Goal: Task Accomplishment & Management: Use online tool/utility

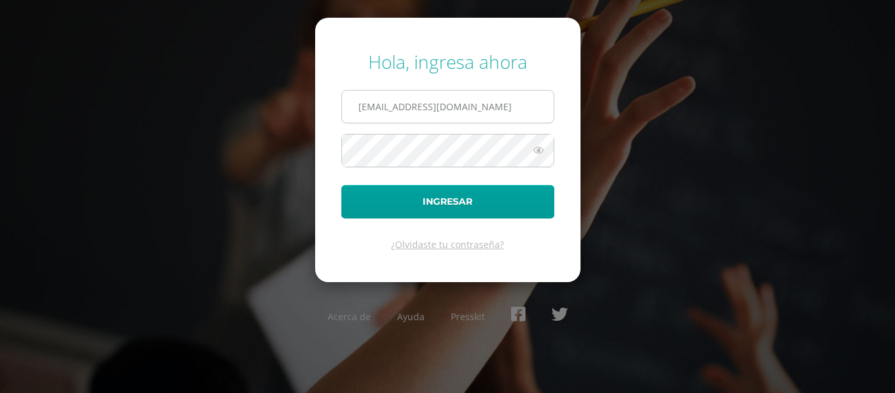
click at [493, 107] on input "[EMAIL_ADDRESS][DOMAIN_NAME]" at bounding box center [448, 106] width 212 height 32
type input "[EMAIL_ADDRESS][DOMAIN_NAME]"
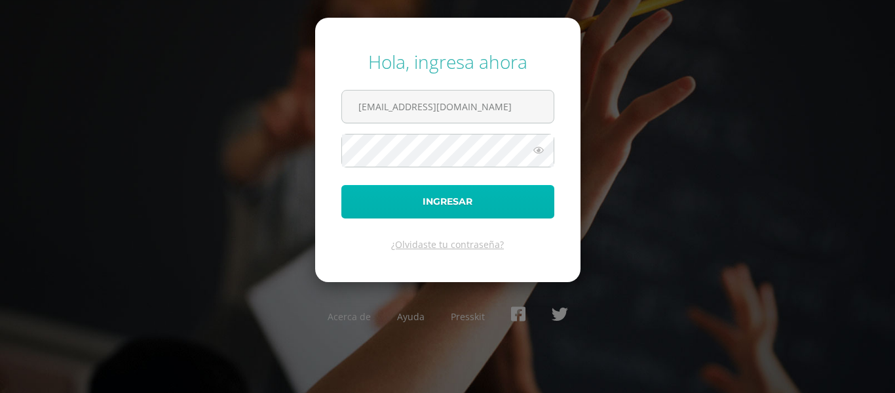
click at [475, 203] on button "Ingresar" at bounding box center [447, 201] width 213 height 33
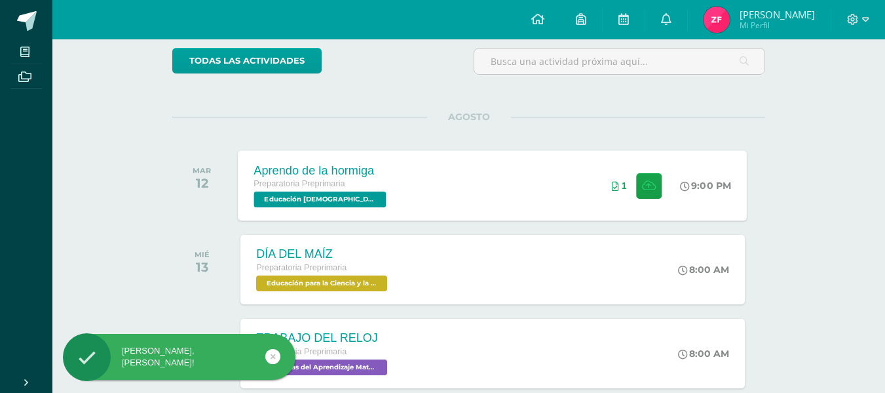
scroll to position [131, 0]
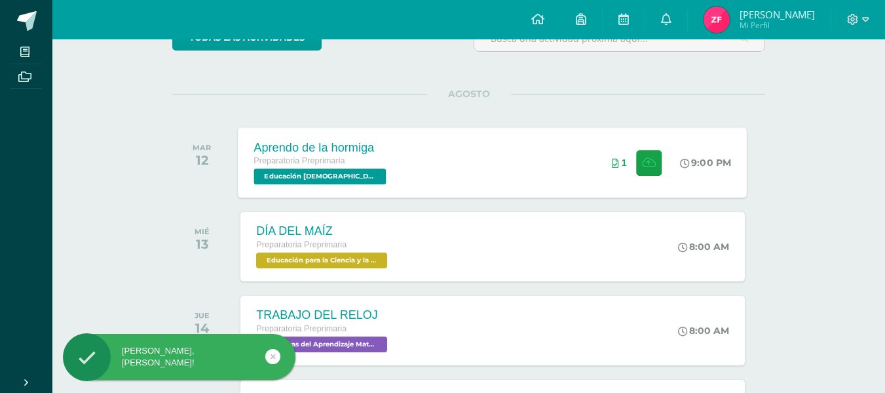
click at [351, 147] on div "Aprendo de la hormiga" at bounding box center [322, 147] width 136 height 14
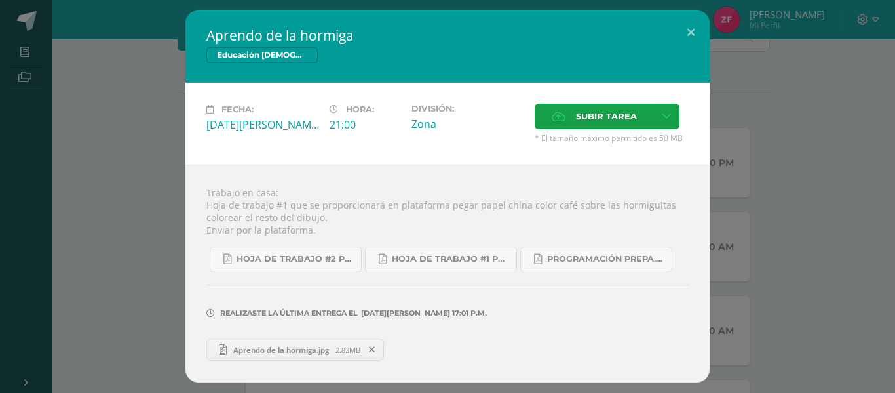
click at [320, 345] on span "Aprendo de la hormiga.jpg" at bounding box center [281, 350] width 109 height 10
click at [695, 27] on button at bounding box center [690, 32] width 37 height 45
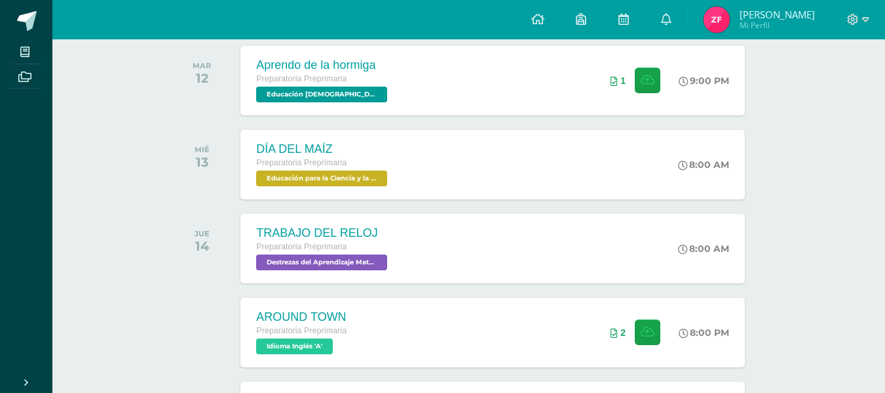
scroll to position [262, 0]
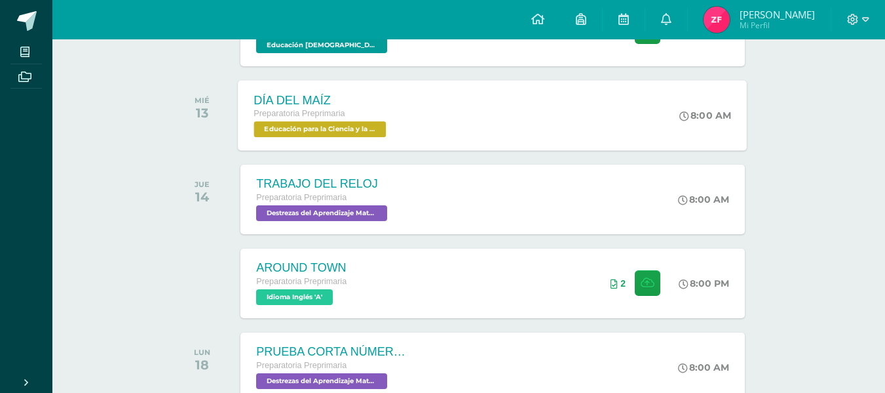
click at [317, 98] on div "DÍA DEL MAÍZ" at bounding box center [322, 100] width 136 height 14
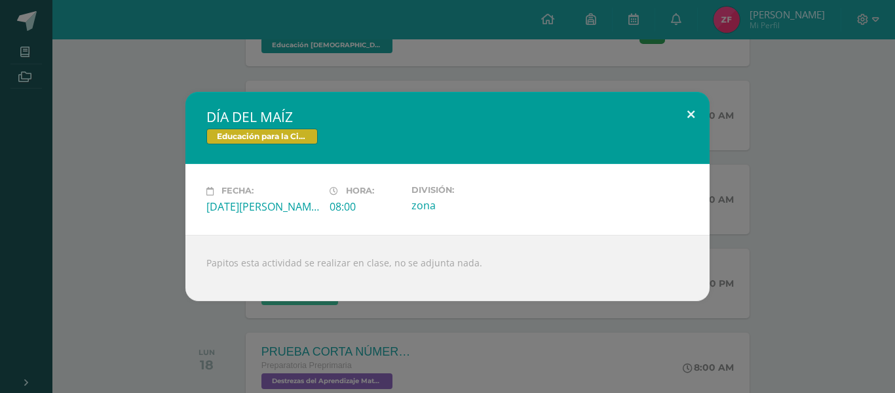
click at [689, 120] on button at bounding box center [690, 114] width 37 height 45
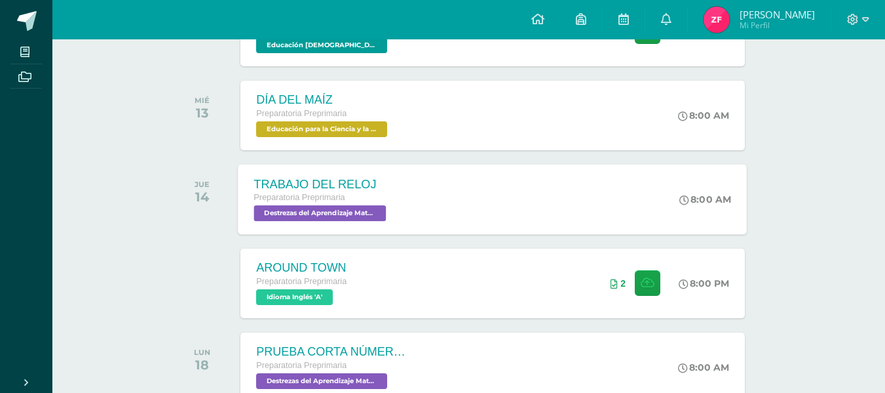
click at [339, 178] on div "TRABAJO DEL RELOJ" at bounding box center [322, 184] width 136 height 14
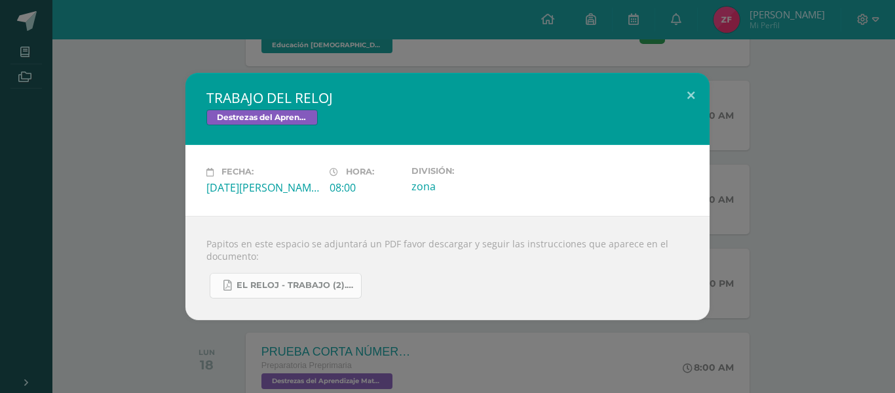
click at [315, 282] on span "EL RELOJ - TRABAJO (2).pdf" at bounding box center [296, 285] width 118 height 10
click at [691, 96] on button at bounding box center [690, 95] width 37 height 45
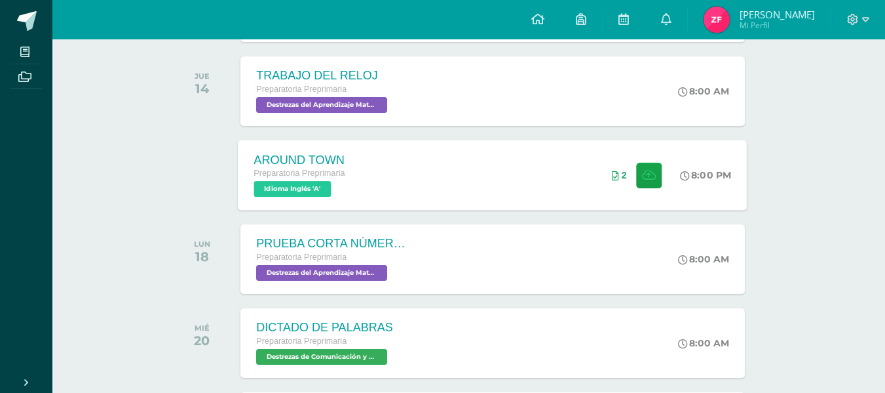
scroll to position [393, 0]
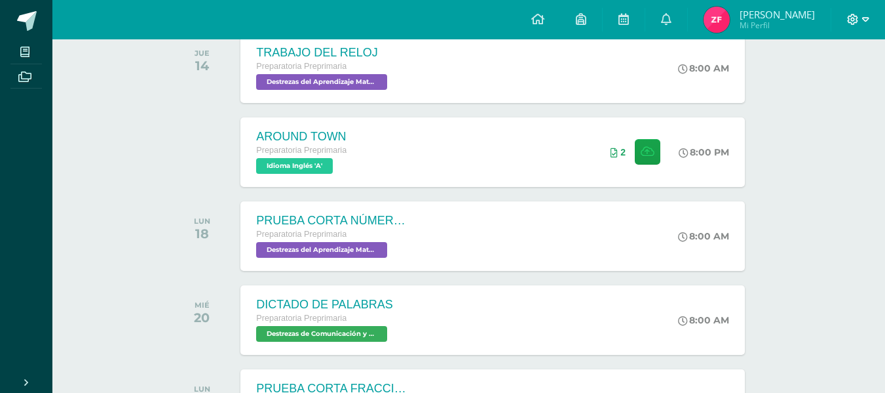
click at [867, 21] on icon at bounding box center [865, 20] width 7 height 12
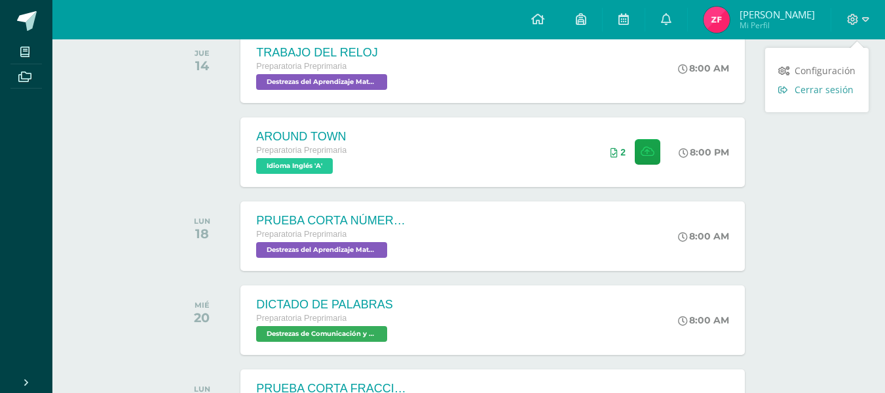
click at [825, 90] on span "Cerrar sesión" at bounding box center [824, 89] width 59 height 12
